Goal: Information Seeking & Learning: Learn about a topic

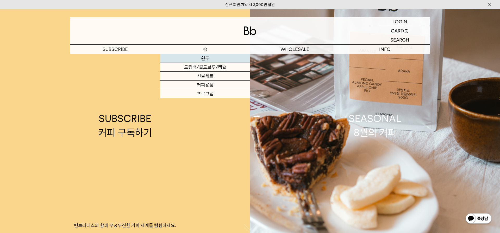
click at [194, 57] on link "원두" at bounding box center [205, 58] width 90 height 9
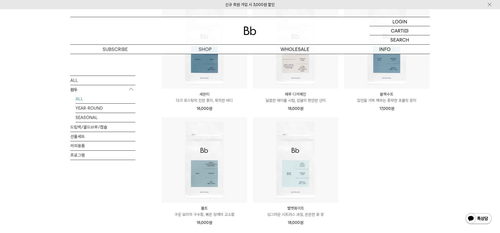
scroll to position [311, 0]
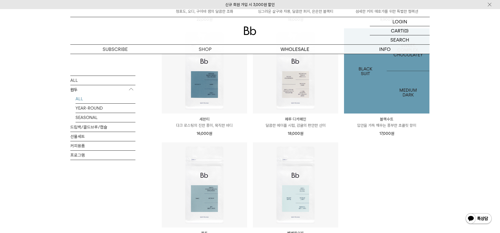
click at [391, 89] on img at bounding box center [386, 70] width 85 height 85
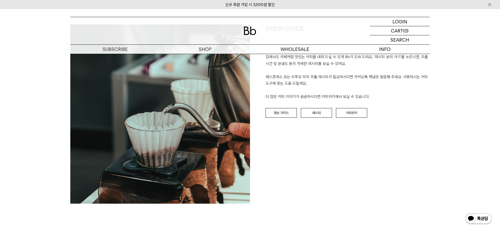
scroll to position [646, 0]
click at [289, 108] on link "영상 가이드" at bounding box center [280, 113] width 31 height 10
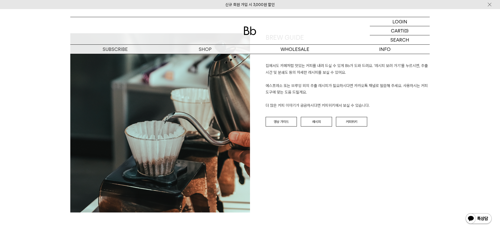
scroll to position [646, 0]
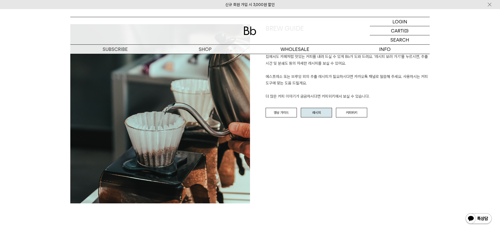
click at [321, 108] on link "레시피" at bounding box center [316, 113] width 31 height 10
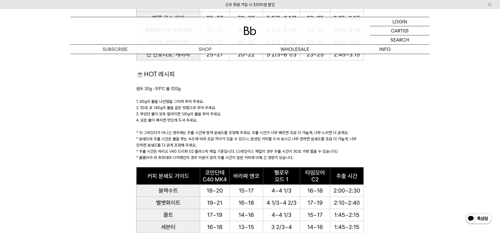
scroll to position [503, 0]
